Goal: Information Seeking & Learning: Learn about a topic

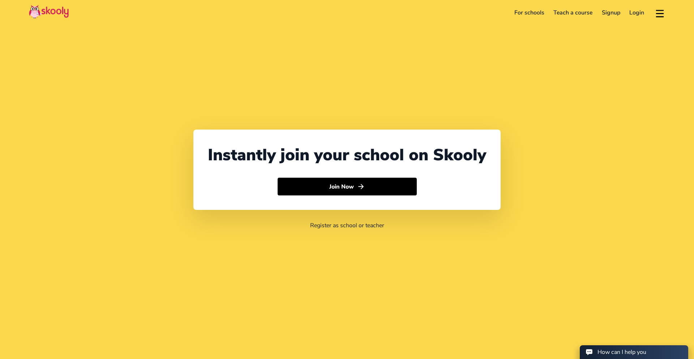
select select "91"
select select "[GEOGRAPHIC_DATA]"
select select "[GEOGRAPHIC_DATA]/[GEOGRAPHIC_DATA]"
click at [542, 16] on link "For schools" at bounding box center [529, 13] width 39 height 12
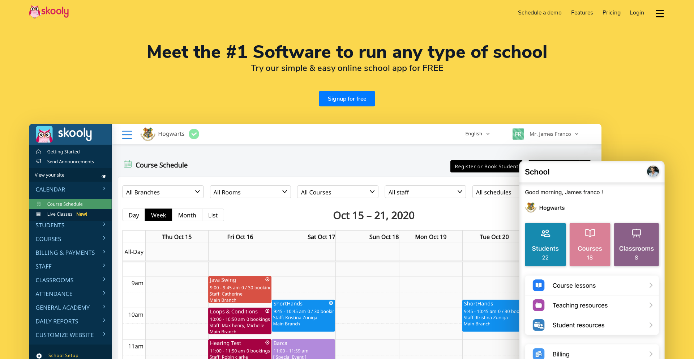
select select "en"
select select "91"
select select "[GEOGRAPHIC_DATA]"
select select "[GEOGRAPHIC_DATA]/[GEOGRAPHIC_DATA]"
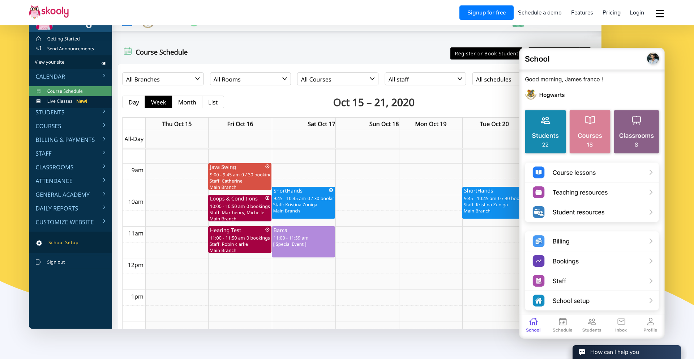
scroll to position [93, 0]
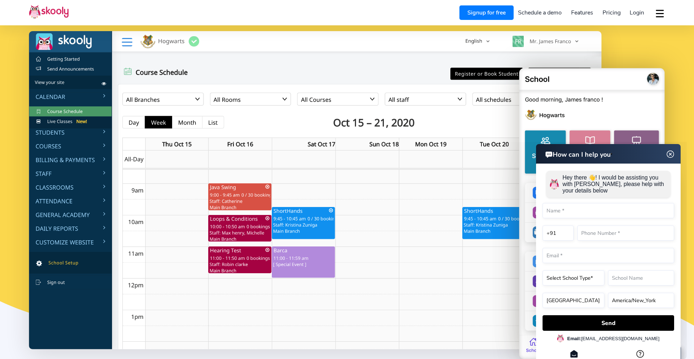
click at [669, 155] on img at bounding box center [671, 154] width 14 height 9
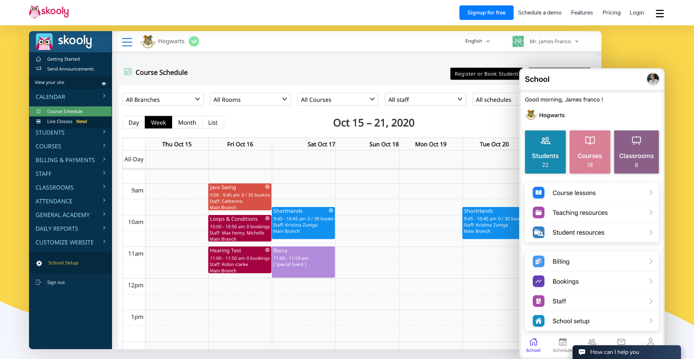
click at [654, 77] on img at bounding box center [592, 213] width 146 height 295
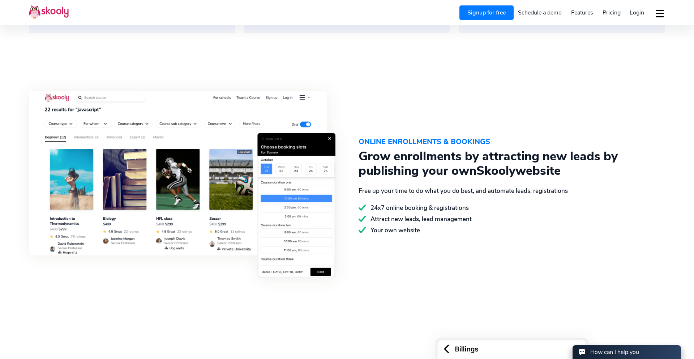
scroll to position [0, 0]
